Goal: Transaction & Acquisition: Purchase product/service

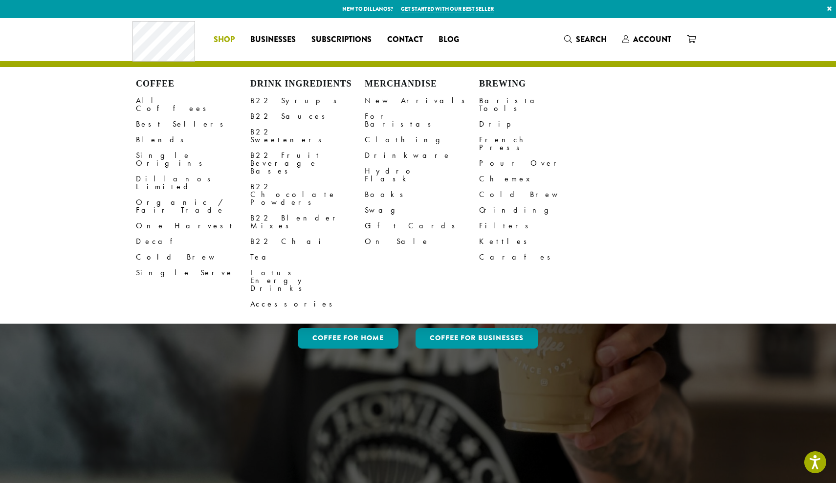
click at [229, 37] on span "Shop" at bounding box center [224, 40] width 21 height 12
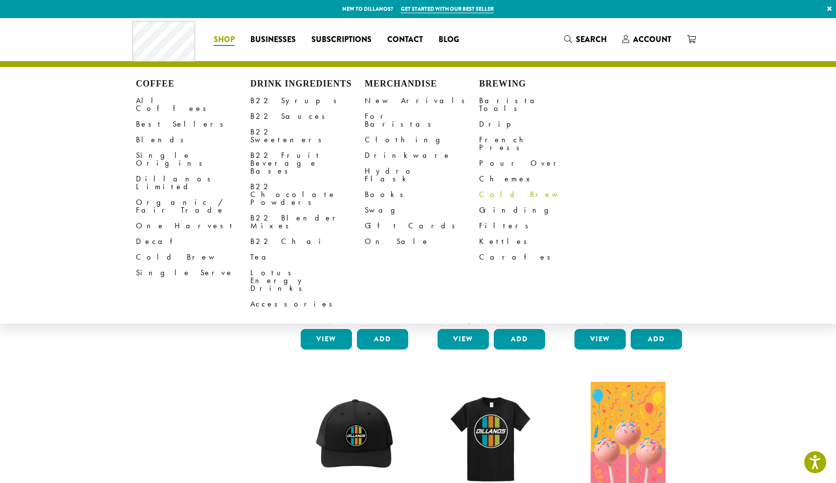
click at [492, 187] on link "Cold Brew" at bounding box center [536, 195] width 114 height 16
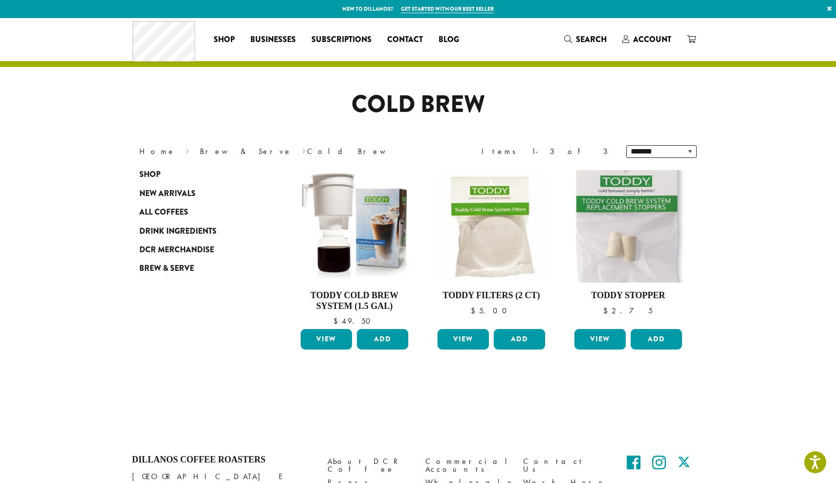
click at [546, 0] on p "New to Dillanos? Get started with our best seller ×" at bounding box center [418, 9] width 836 height 18
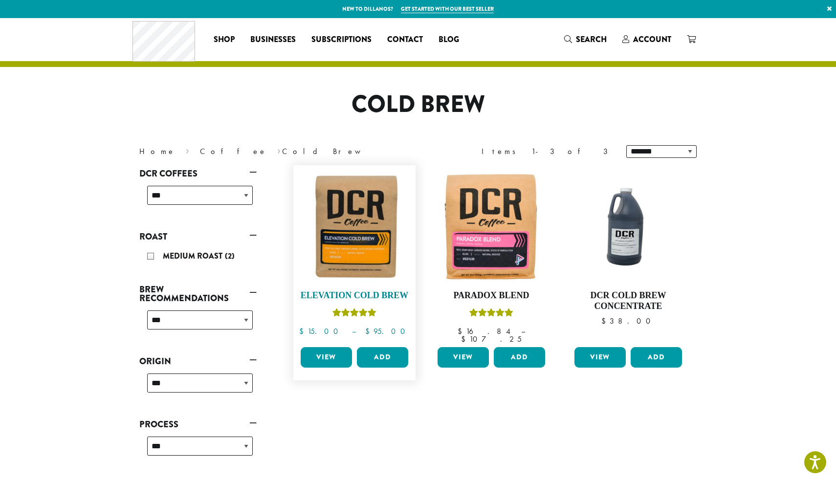
click at [338, 258] on img at bounding box center [354, 226] width 112 height 112
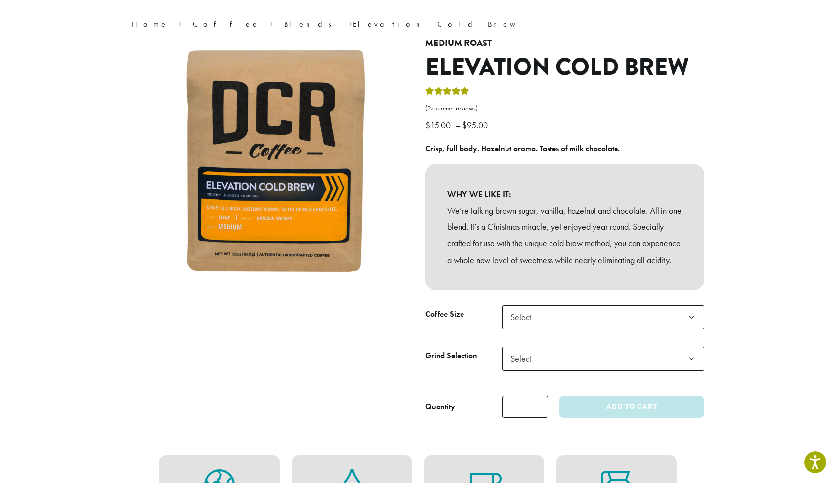
scroll to position [73, 0]
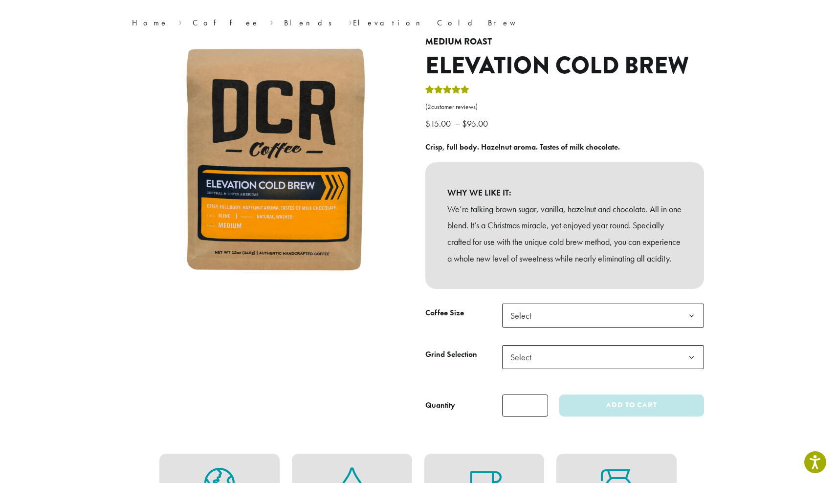
click at [621, 369] on span "Select" at bounding box center [603, 357] width 202 height 24
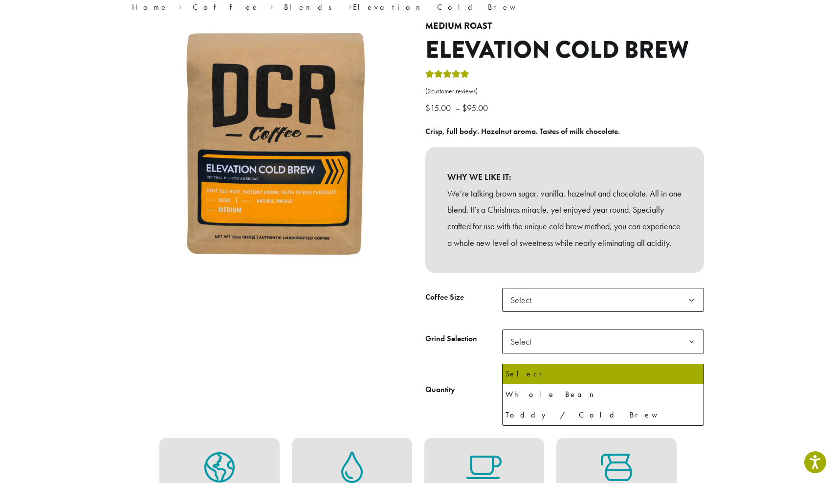
scroll to position [90, 0]
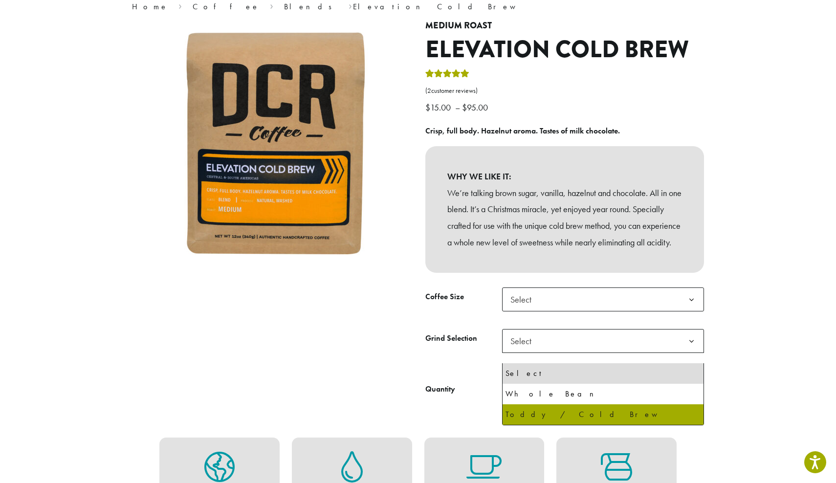
select select "**********"
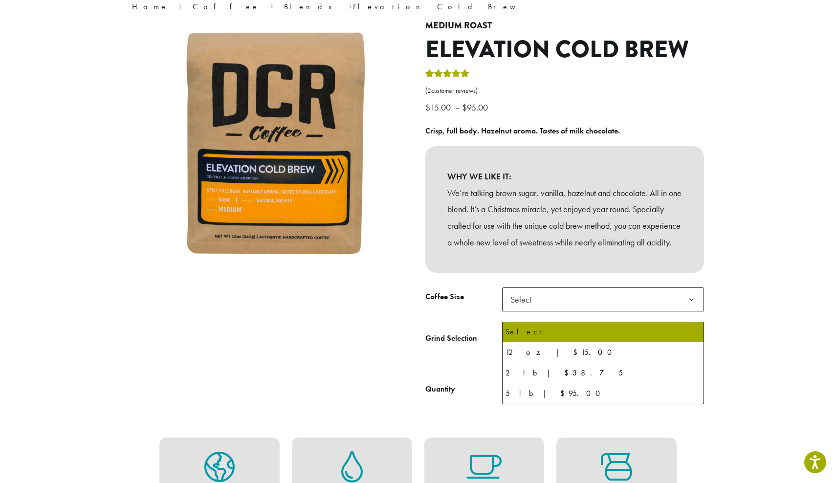
click at [600, 312] on span "Select" at bounding box center [603, 300] width 202 height 24
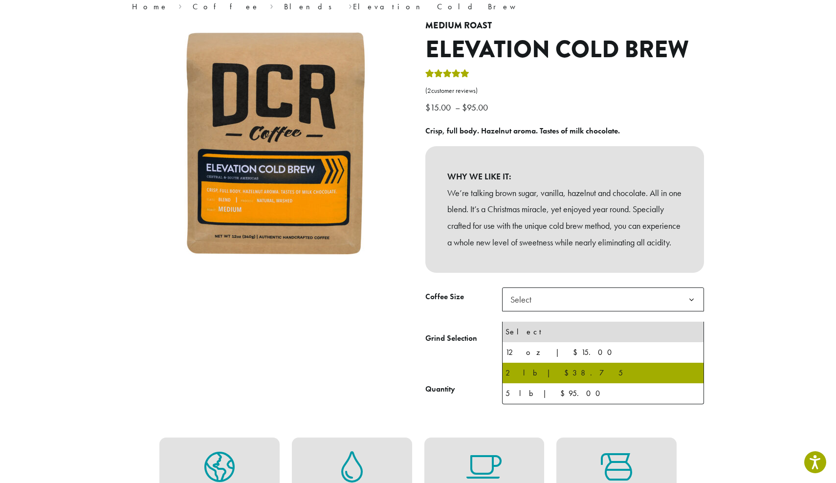
select select "**********"
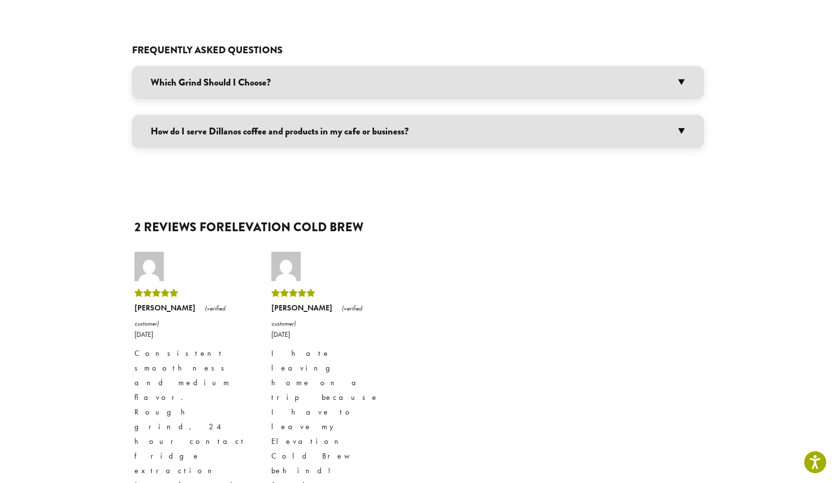
scroll to position [679, 0]
click at [611, 82] on h3 "Which Grind Should I Choose?" at bounding box center [418, 82] width 572 height 33
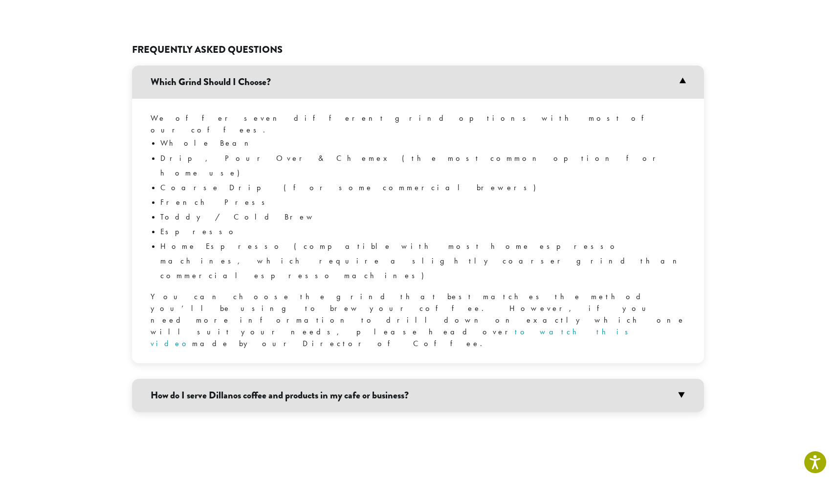
click at [614, 85] on h3 "Which Grind Should I Choose?" at bounding box center [418, 82] width 572 height 33
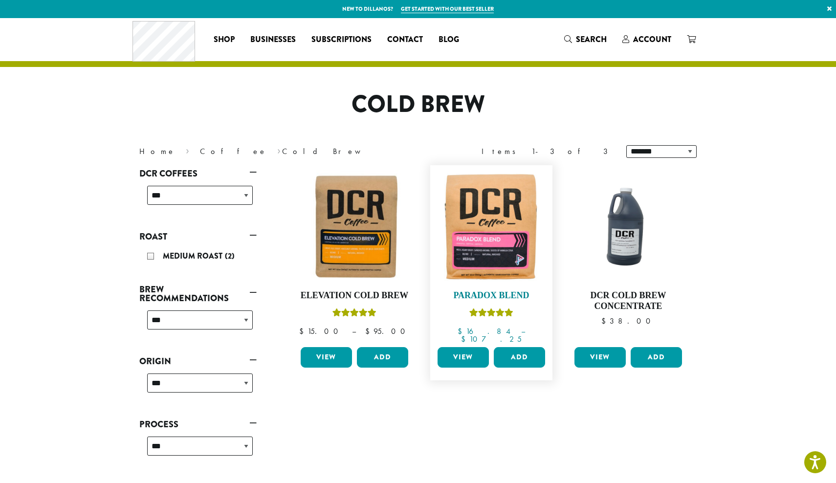
click at [468, 203] on img at bounding box center [491, 226] width 112 height 112
click at [352, 246] on img at bounding box center [354, 226] width 112 height 112
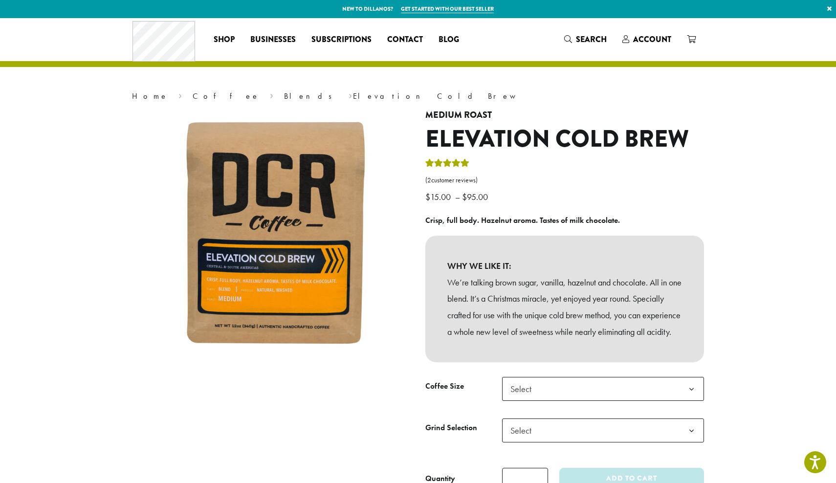
scroll to position [47, 0]
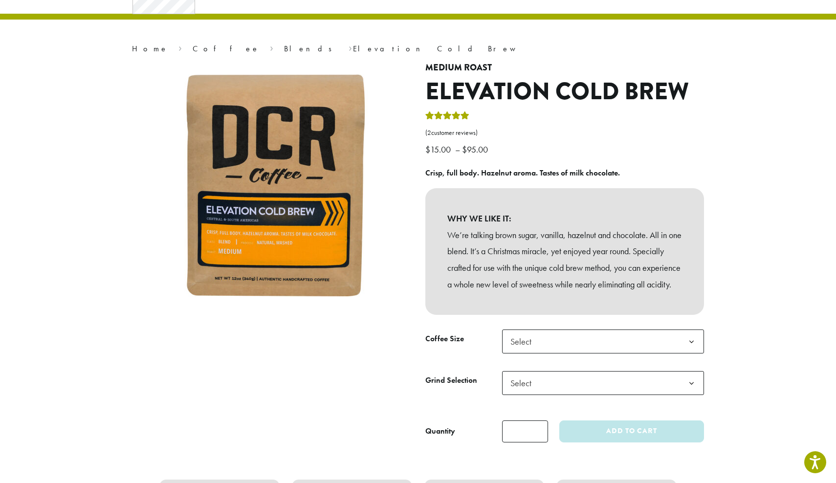
click at [592, 350] on span "Select" at bounding box center [603, 342] width 202 height 24
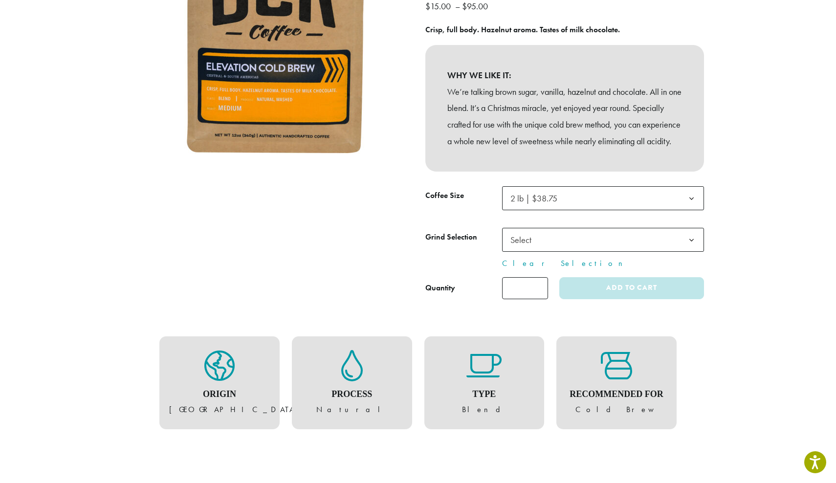
scroll to position [194, 0]
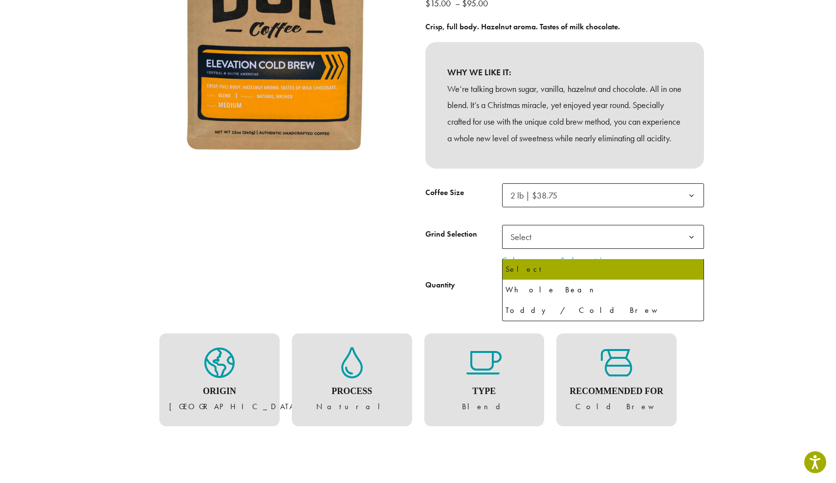
click at [632, 248] on span "Select" at bounding box center [603, 237] width 202 height 24
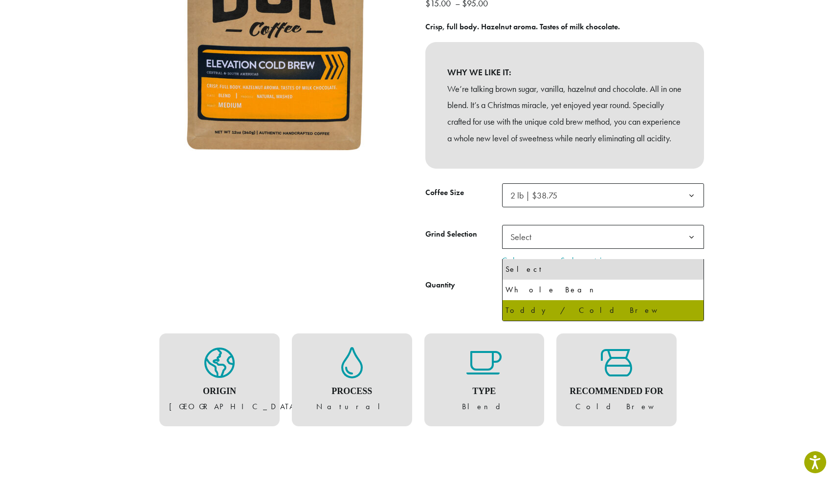
select select "**********"
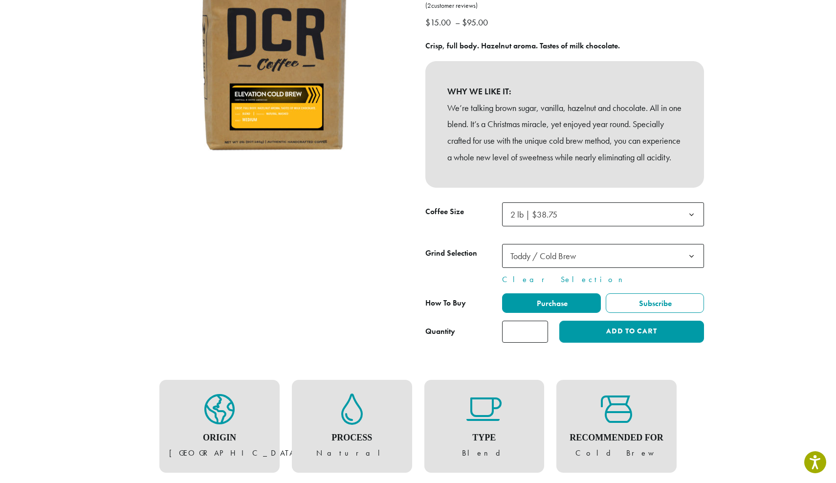
scroll to position [176, 0]
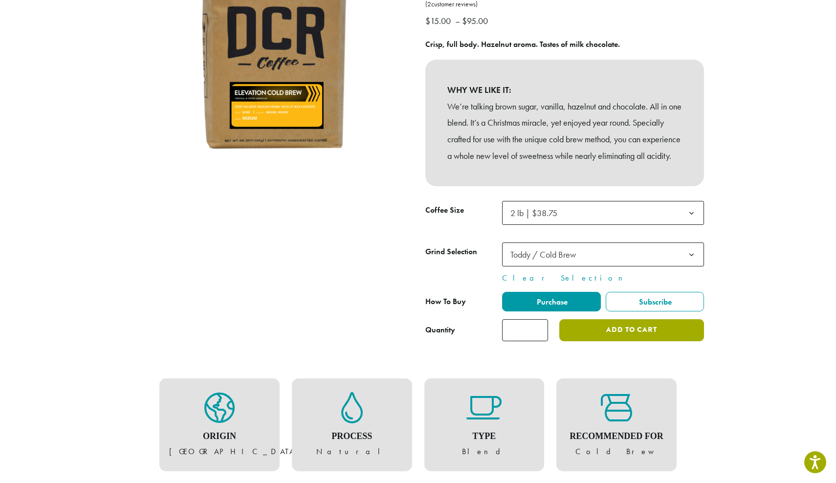
click at [627, 341] on button "Add to cart" at bounding box center [632, 330] width 145 height 22
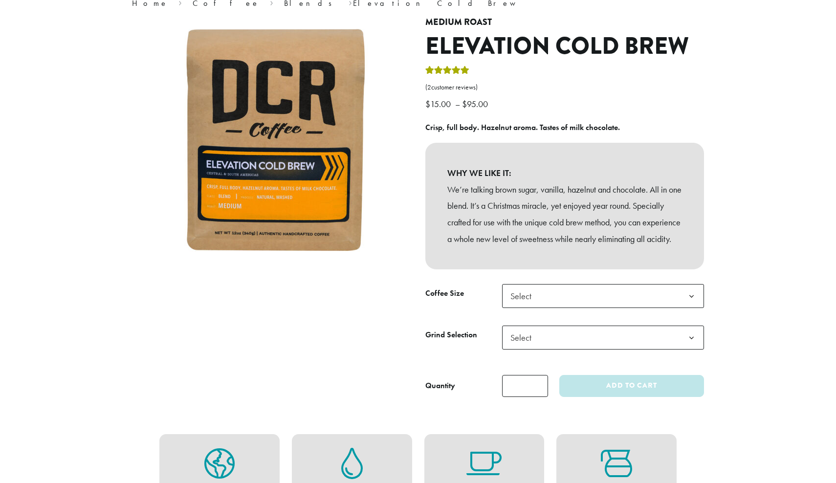
scroll to position [95, 0]
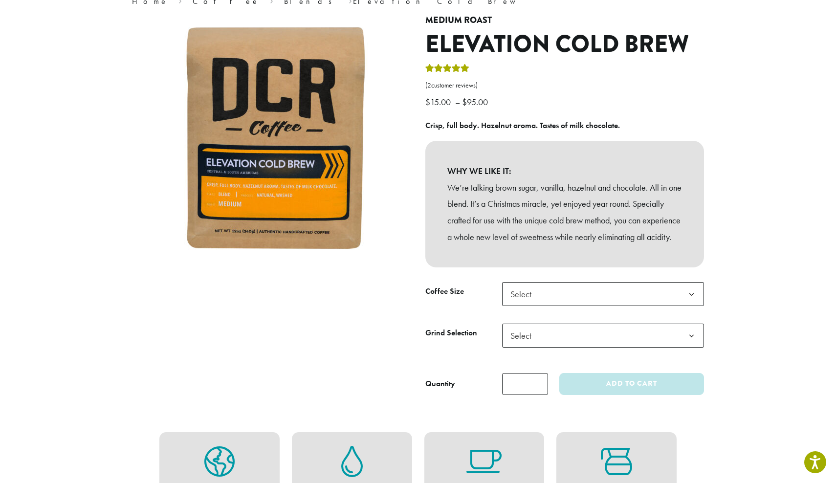
click at [597, 306] on span "Select" at bounding box center [603, 294] width 202 height 24
click at [596, 362] on td "**********" at bounding box center [603, 345] width 202 height 42
click at [596, 348] on span "Select" at bounding box center [603, 336] width 202 height 24
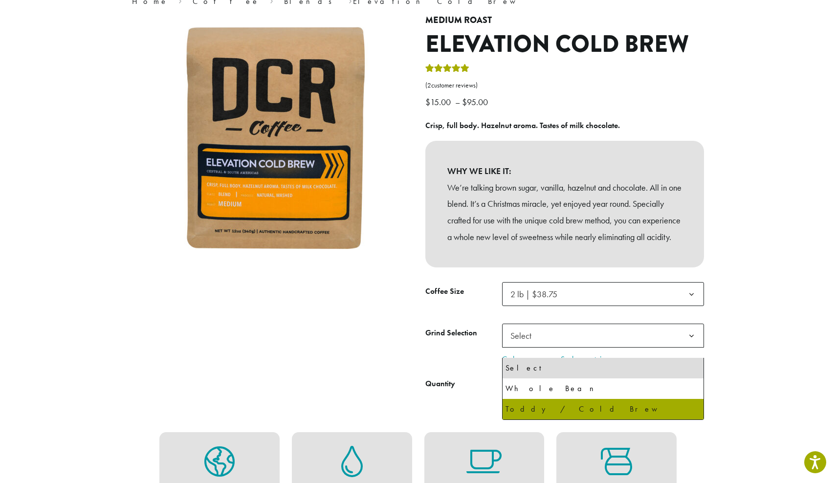
select select "**********"
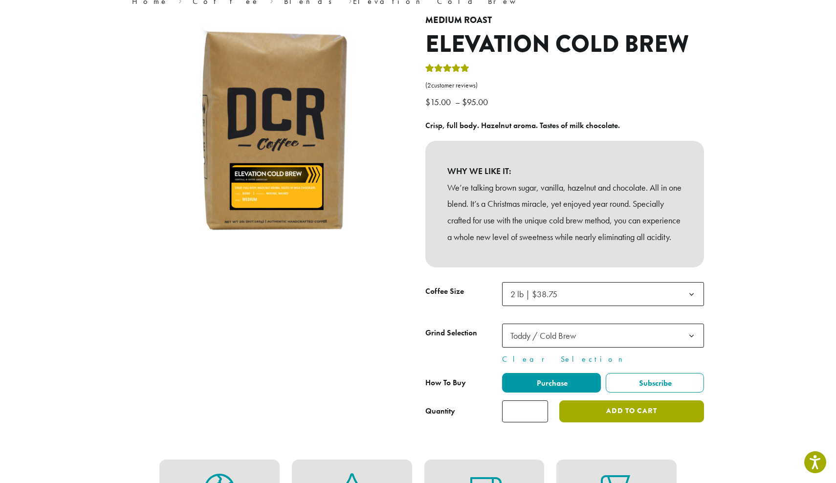
click at [599, 423] on button "Add to cart" at bounding box center [632, 412] width 145 height 22
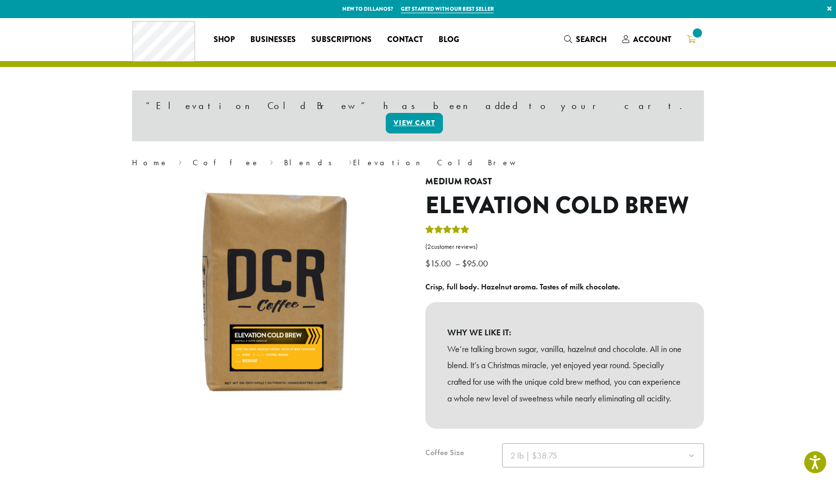
click at [697, 37] on span at bounding box center [697, 32] width 13 height 13
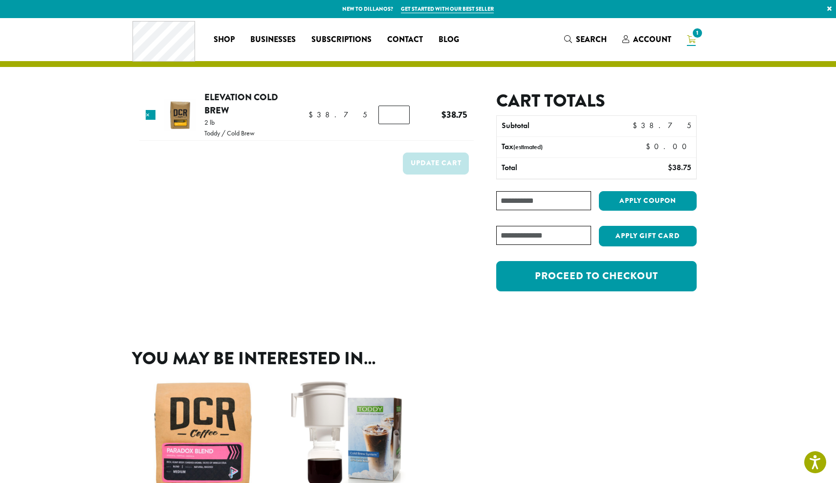
click at [579, 253] on div "Apply Gift Card" at bounding box center [596, 239] width 201 height 27
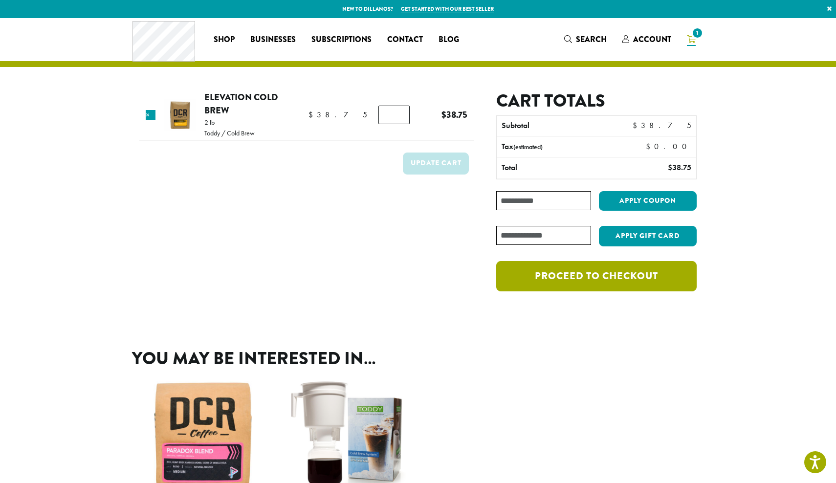
click at [579, 272] on link "Proceed to checkout" at bounding box center [596, 276] width 201 height 30
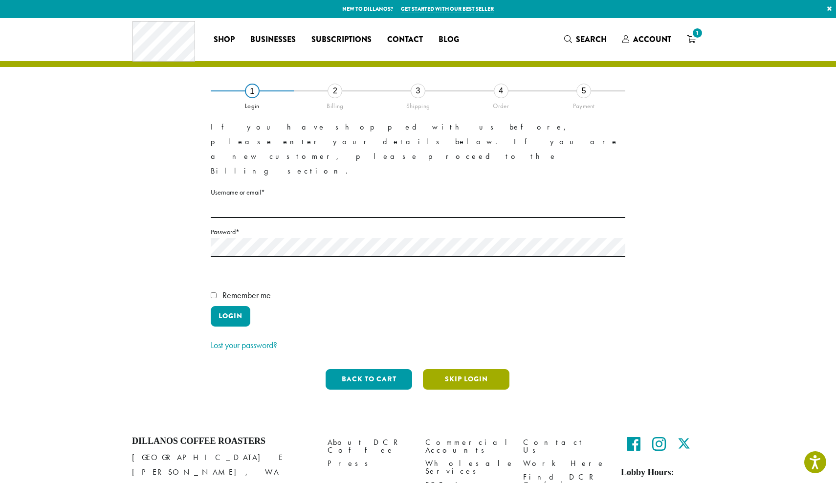
click at [458, 369] on button "Skip Login" at bounding box center [466, 379] width 87 height 21
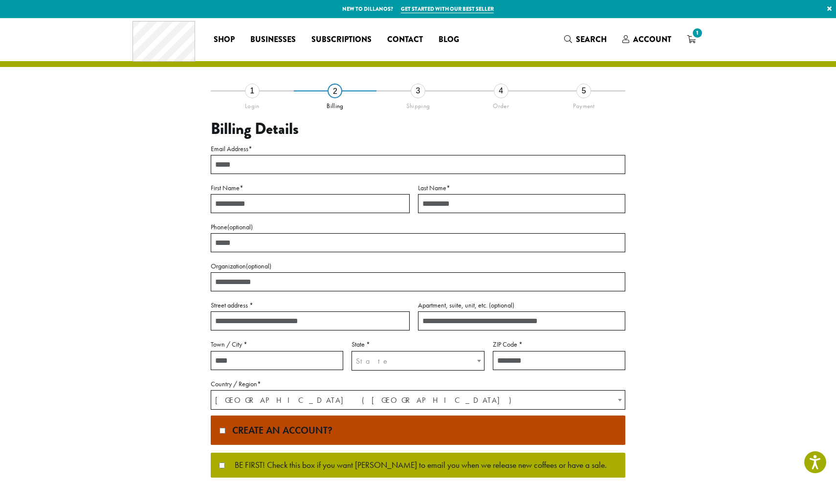
click at [694, 105] on div "**********" at bounding box center [418, 307] width 558 height 434
